Goal: Task Accomplishment & Management: Manage account settings

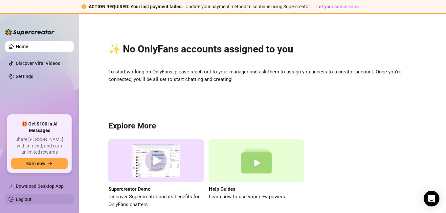
click at [21, 199] on link "Log out" at bounding box center [24, 199] width 16 height 5
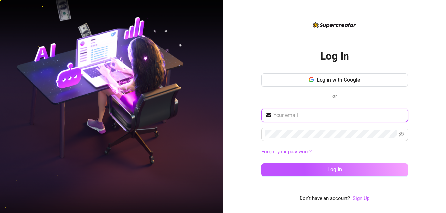
click at [326, 115] on input "text" at bounding box center [338, 116] width 131 height 8
click at [297, 118] on input "text" at bounding box center [338, 116] width 131 height 8
paste input "Yollycapablanca@gmail.com"
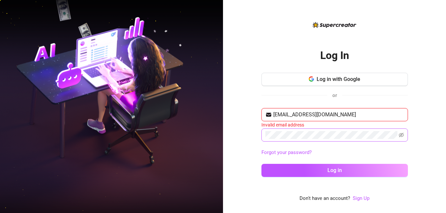
type input "Yollycapablanca@gmail.com"
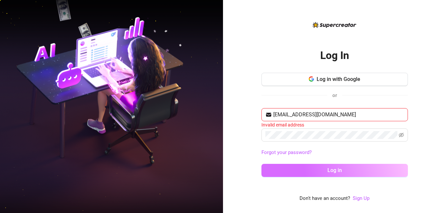
click at [266, 170] on button "Log in" at bounding box center [334, 170] width 146 height 13
click at [342, 169] on button "Log in" at bounding box center [334, 170] width 146 height 13
click at [261, 164] on button "Log in" at bounding box center [334, 170] width 146 height 13
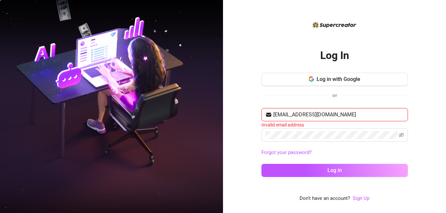
click at [276, 113] on input "Yollycapablanca@gmail.com" at bounding box center [338, 115] width 131 height 8
click at [277, 113] on input "Yollycapablanca@gmail.com" at bounding box center [338, 115] width 131 height 8
click at [354, 115] on input "Yollycapablanca@gmail.com" at bounding box center [338, 115] width 131 height 8
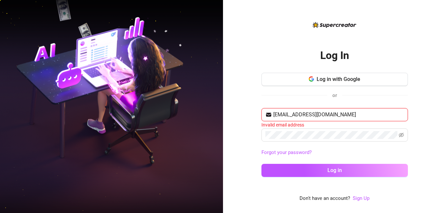
click at [354, 115] on input "Yollycapablanca@gmail.com" at bounding box center [338, 115] width 131 height 8
click at [283, 114] on input "Yollycapablanca@gmail.com" at bounding box center [338, 115] width 131 height 8
click at [361, 114] on input "Yollycapablanca@gmail.com" at bounding box center [338, 115] width 131 height 8
click at [277, 114] on input "Yollycapablanca@gmail.com" at bounding box center [338, 115] width 131 height 8
click at [261, 164] on button "Log in" at bounding box center [334, 170] width 146 height 13
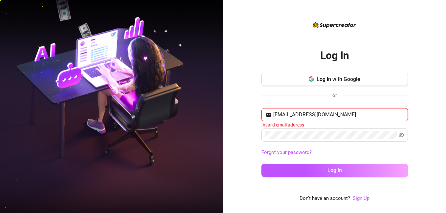
click at [261, 164] on button "Log in" at bounding box center [334, 170] width 146 height 13
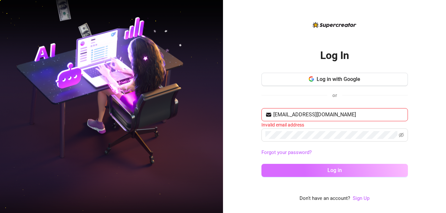
click at [315, 171] on button "Log in" at bounding box center [334, 170] width 146 height 13
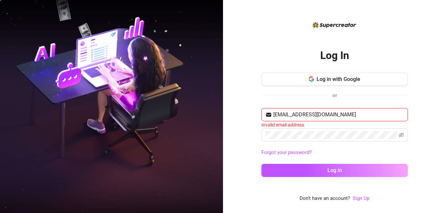
click at [373, 115] on input "yollycapablanca@gmail.com" at bounding box center [338, 115] width 131 height 8
type input "Yollycapablanca@gmail.com"
click at [399, 134] on icon "eye-invisible" at bounding box center [400, 135] width 5 height 5
click at [384, 121] on span "Yollycapablanca@gmail.com" at bounding box center [334, 114] width 146 height 13
click at [384, 117] on input "Yollycapablanca@gmail.com" at bounding box center [338, 115] width 131 height 8
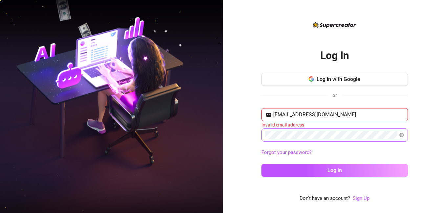
click at [384, 117] on input "Yollycapablanca@gmail.com" at bounding box center [338, 115] width 131 height 8
click at [384, 117] on input "text" at bounding box center [338, 115] width 131 height 8
type input "Yollycapablanca@gmail.com"
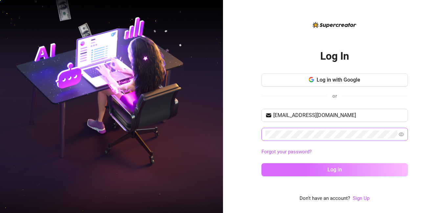
click at [289, 173] on button "Log in" at bounding box center [334, 169] width 146 height 13
